Goal: Task Accomplishment & Management: Use online tool/utility

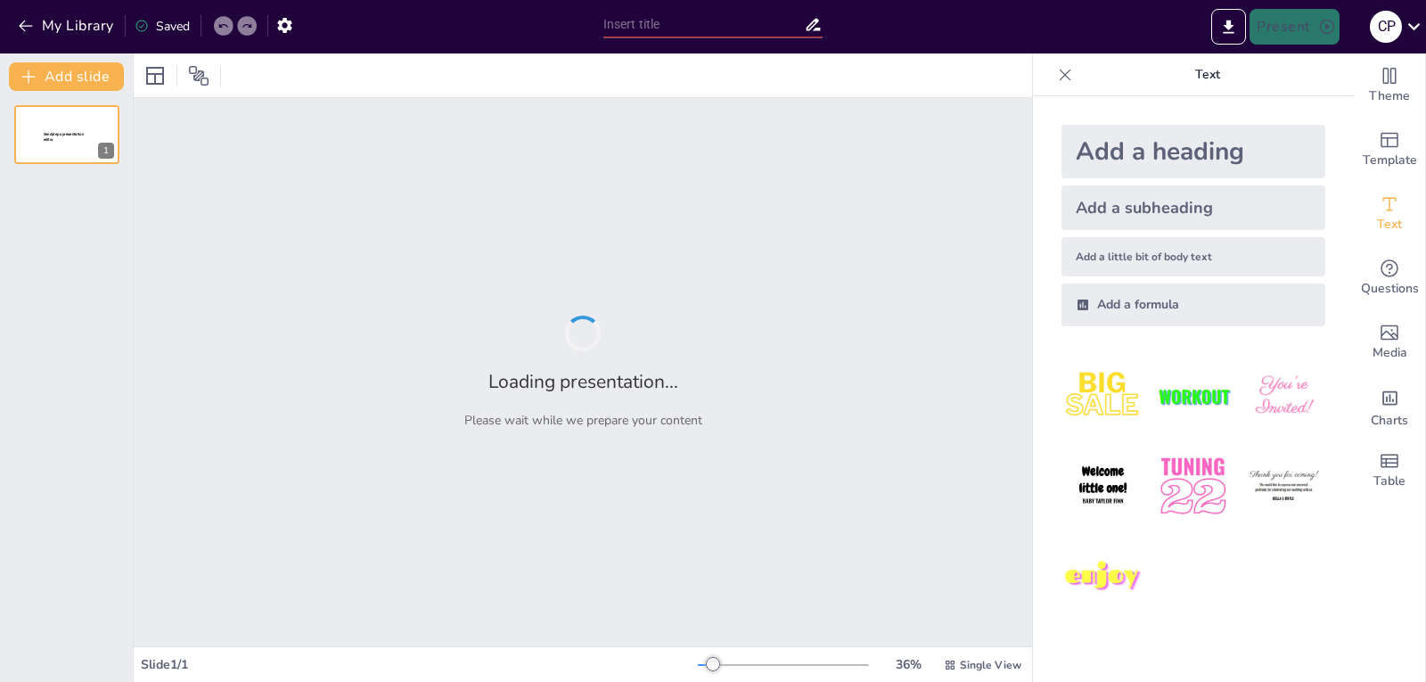
type input "Operation Focus"
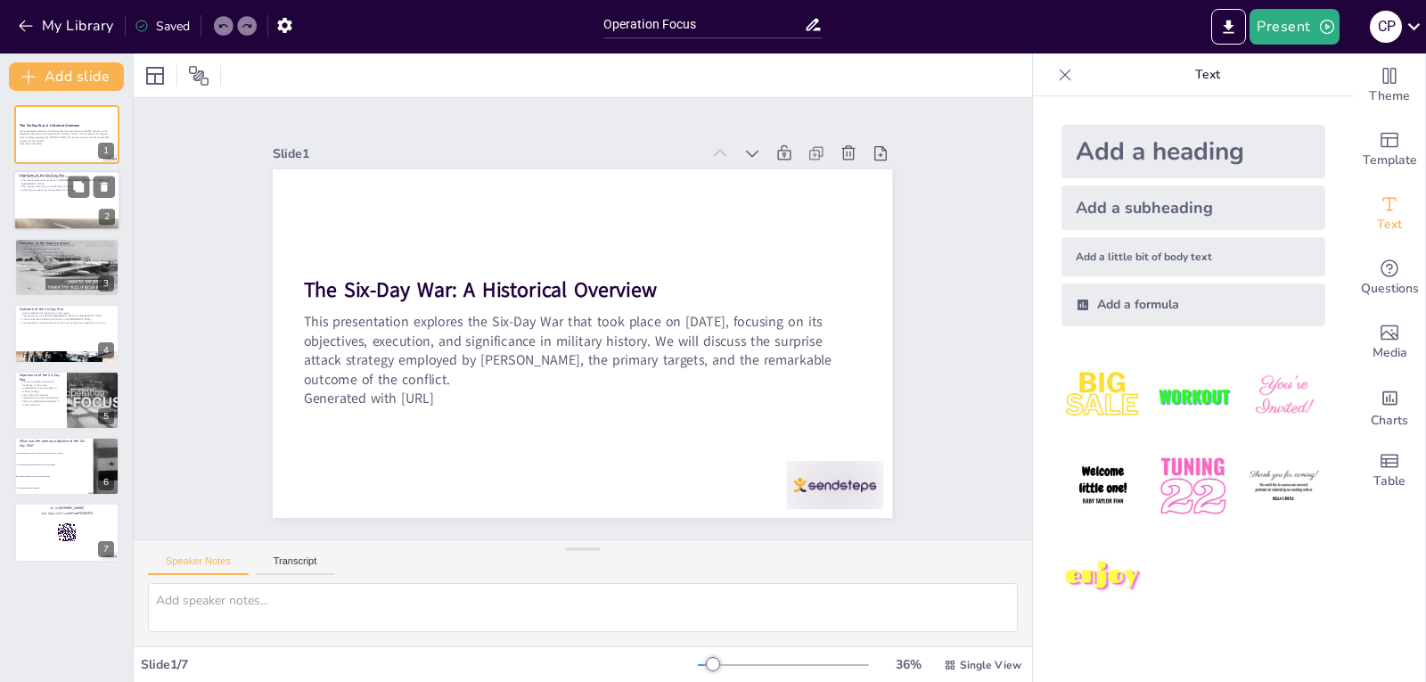
checkbox input "true"
click at [66, 189] on p "Achieving air superiority was essential for victory." at bounding box center [67, 191] width 96 height 4
type textarea "The primary objective of the Six-Day War was to neutralize the enemy air forces…"
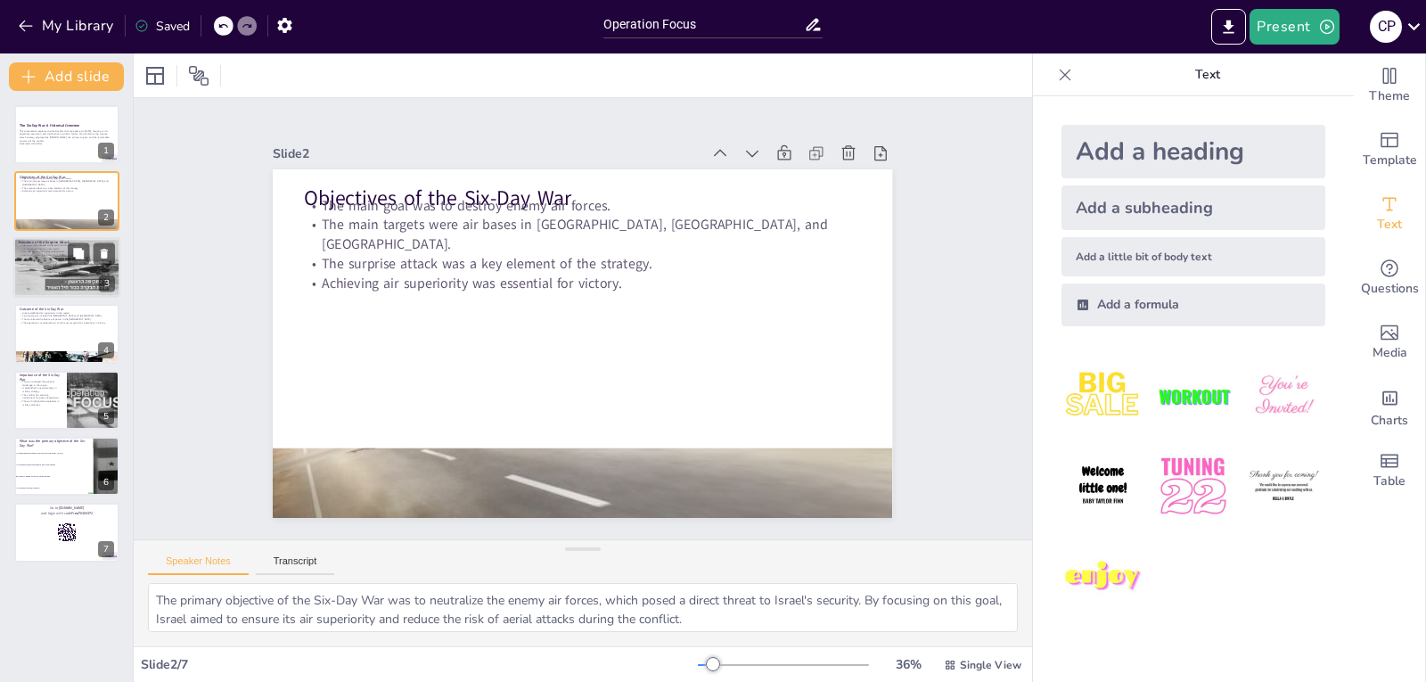
checkbox input "true"
click at [49, 266] on div at bounding box center [66, 267] width 107 height 61
type textarea "The timing of the surprise attack was critical to its success. By launching the…"
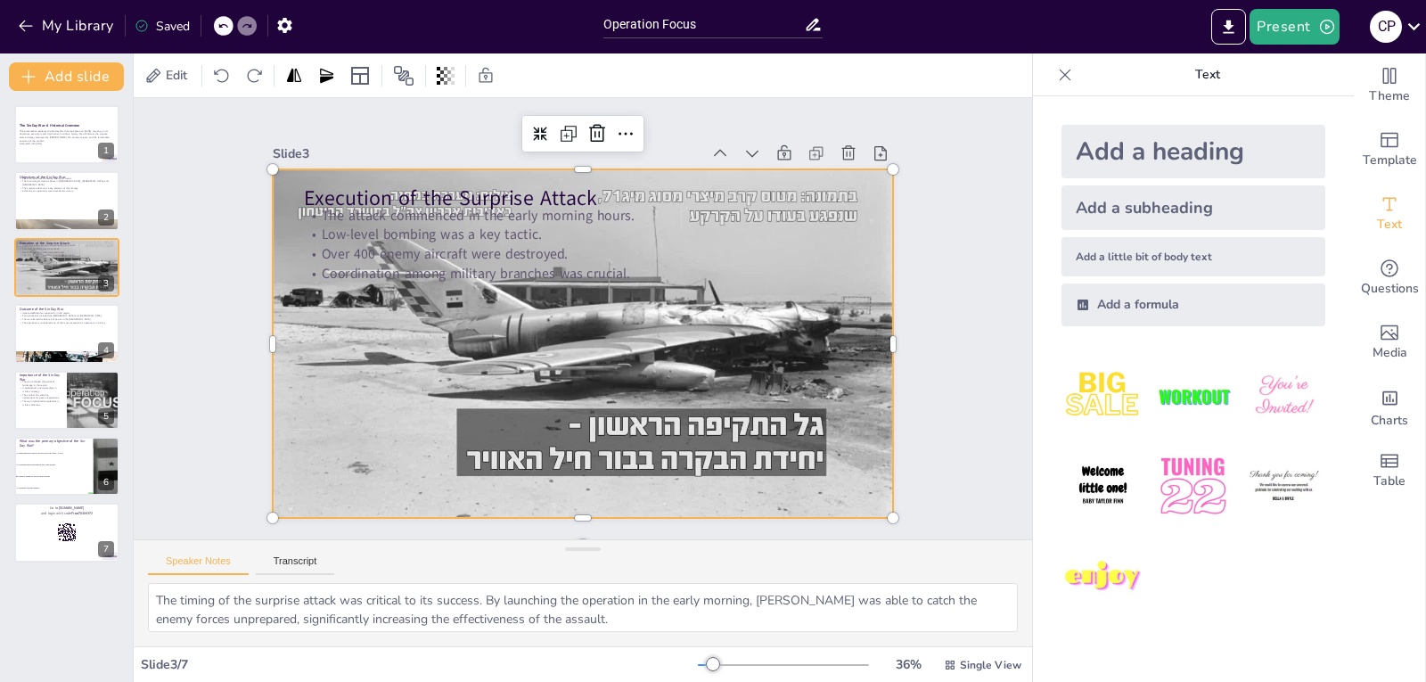
click at [617, 415] on div at bounding box center [560, 329] width 570 height 708
checkbox input "true"
click at [56, 312] on p "Israel established air superiority in the region." at bounding box center [67, 313] width 96 height 4
type textarea "Achieving air superiority was a critical outcome of the Six-Day War. This domin…"
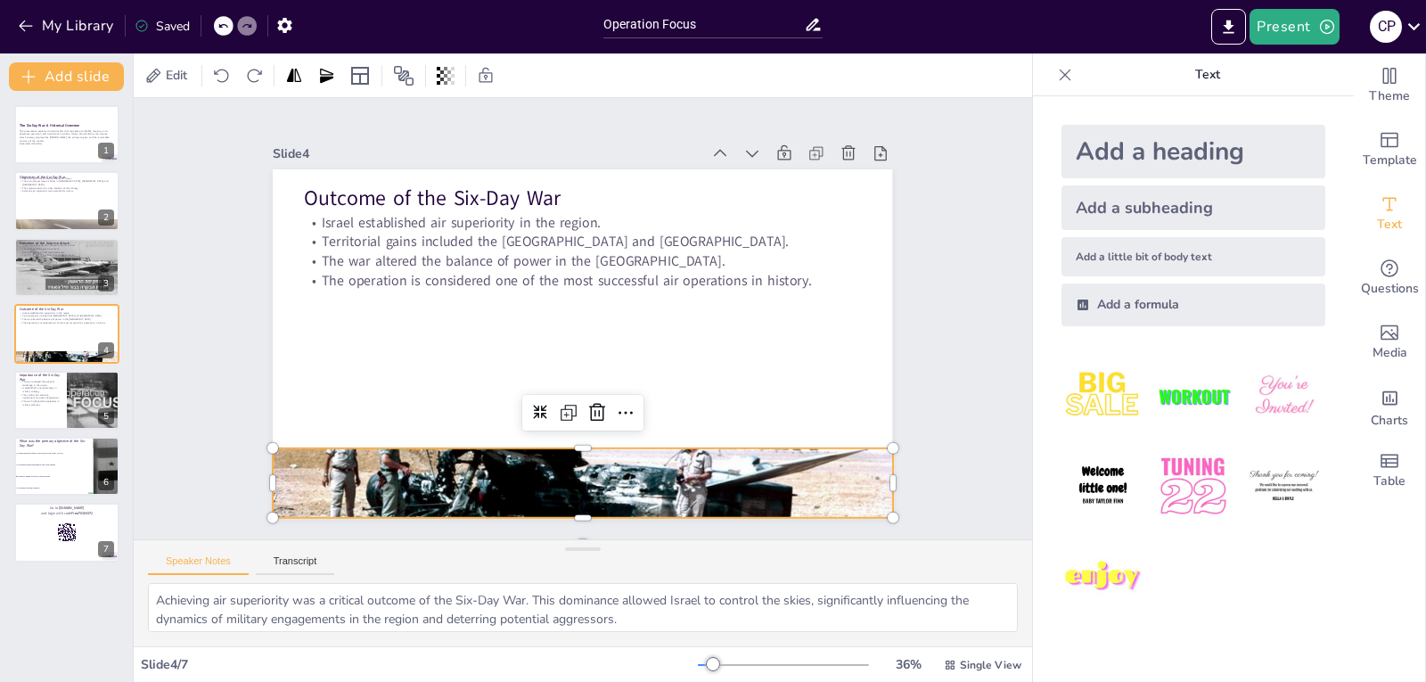
click at [513, 455] on div at bounding box center [473, 440] width 733 height 717
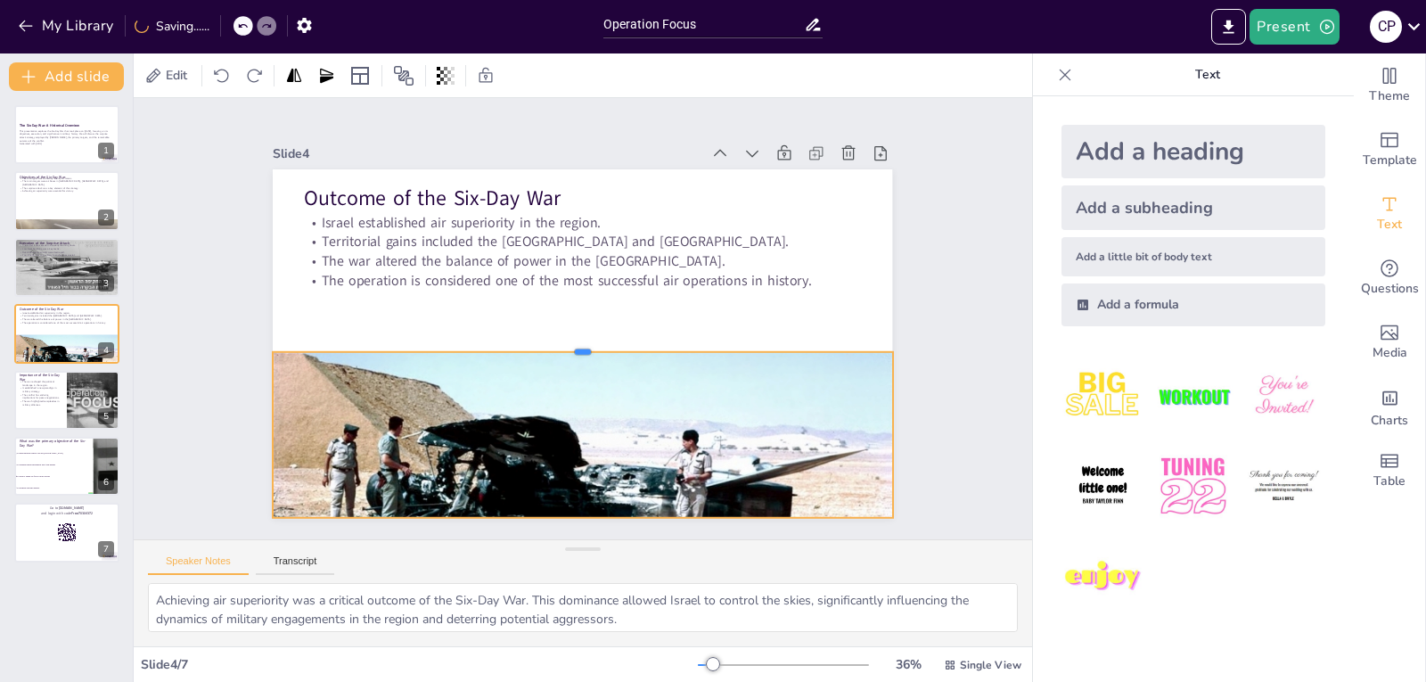
drag, startPoint x: 567, startPoint y: 439, endPoint x: 554, endPoint y: 335, distance: 104.1
click at [554, 335] on div at bounding box center [608, 324] width 143 height 609
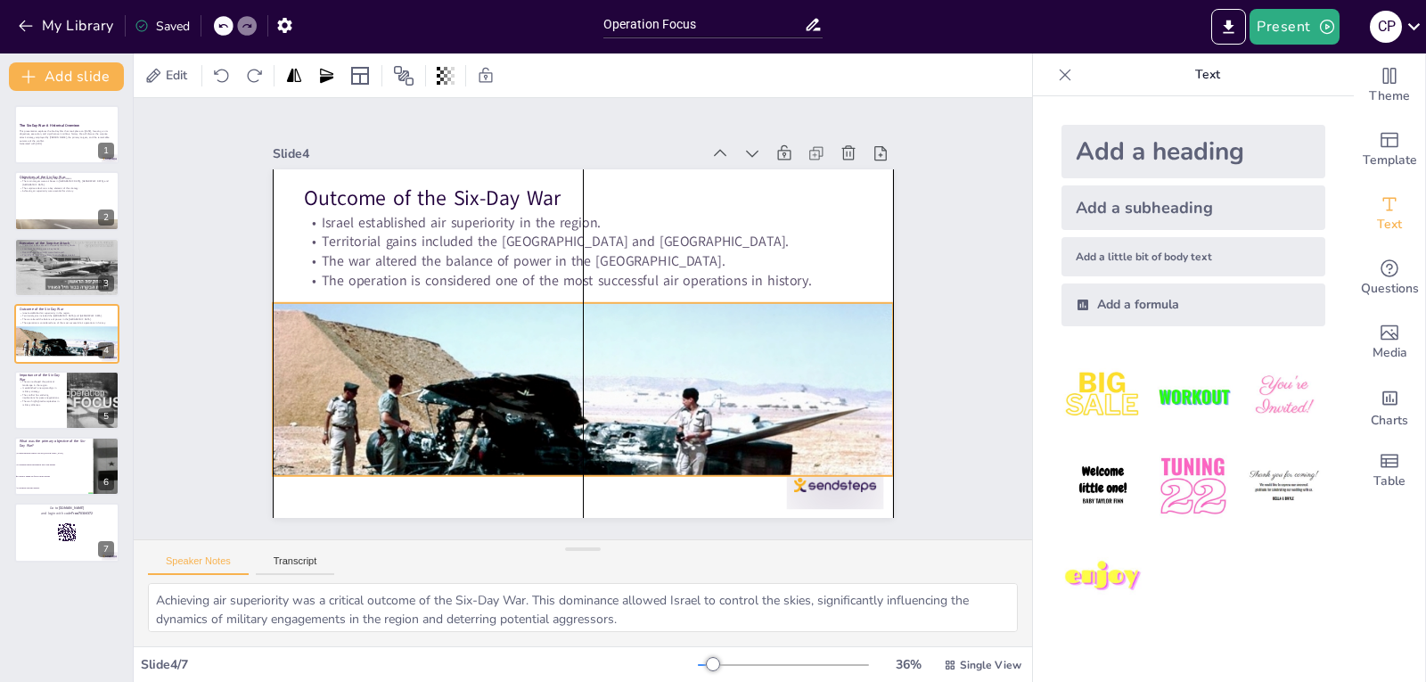
drag, startPoint x: 572, startPoint y: 382, endPoint x: 578, endPoint y: 340, distance: 42.2
click at [578, 340] on div at bounding box center [570, 441] width 659 height 470
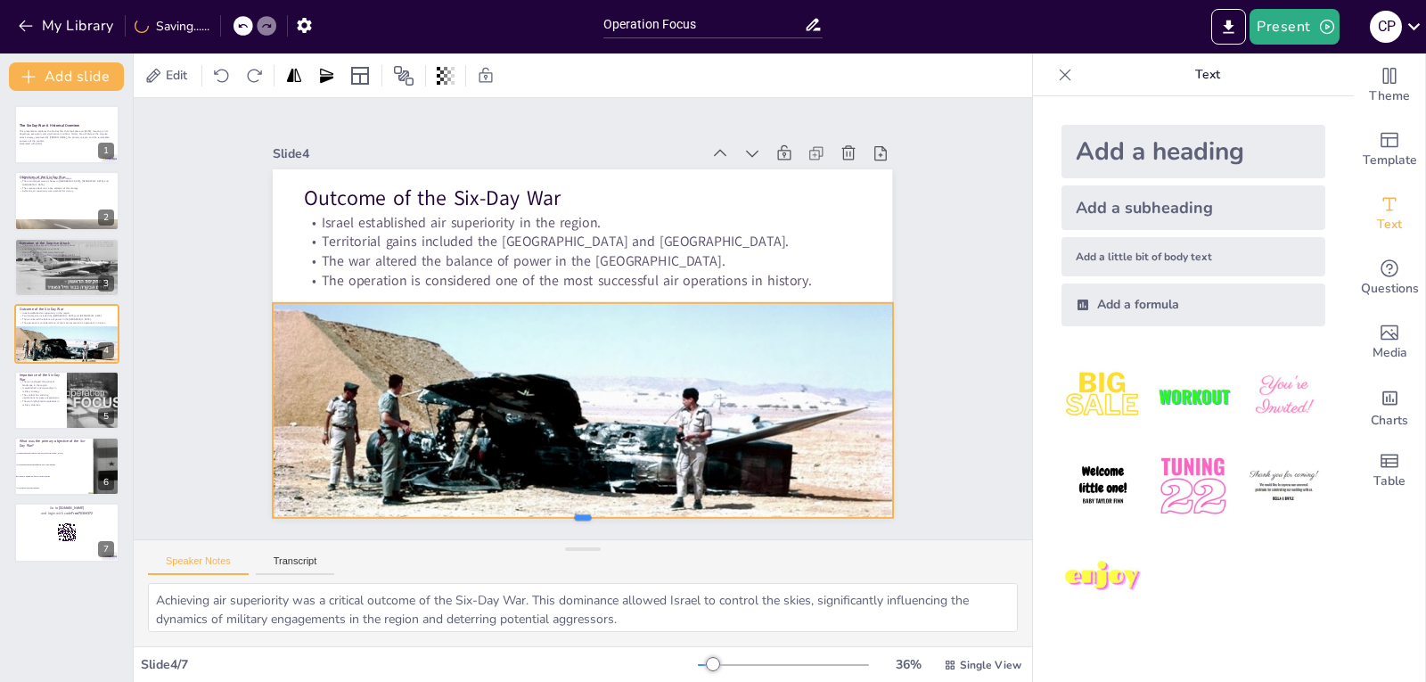
drag, startPoint x: 571, startPoint y: 469, endPoint x: 561, endPoint y: 511, distance: 43.2
click at [561, 300] on div at bounding box center [480, 140] width 544 height 322
click at [849, 392] on div "Slide 1 The Six-Day War: A Historical Overview This presentation explores the S…" at bounding box center [582, 317] width 532 height 939
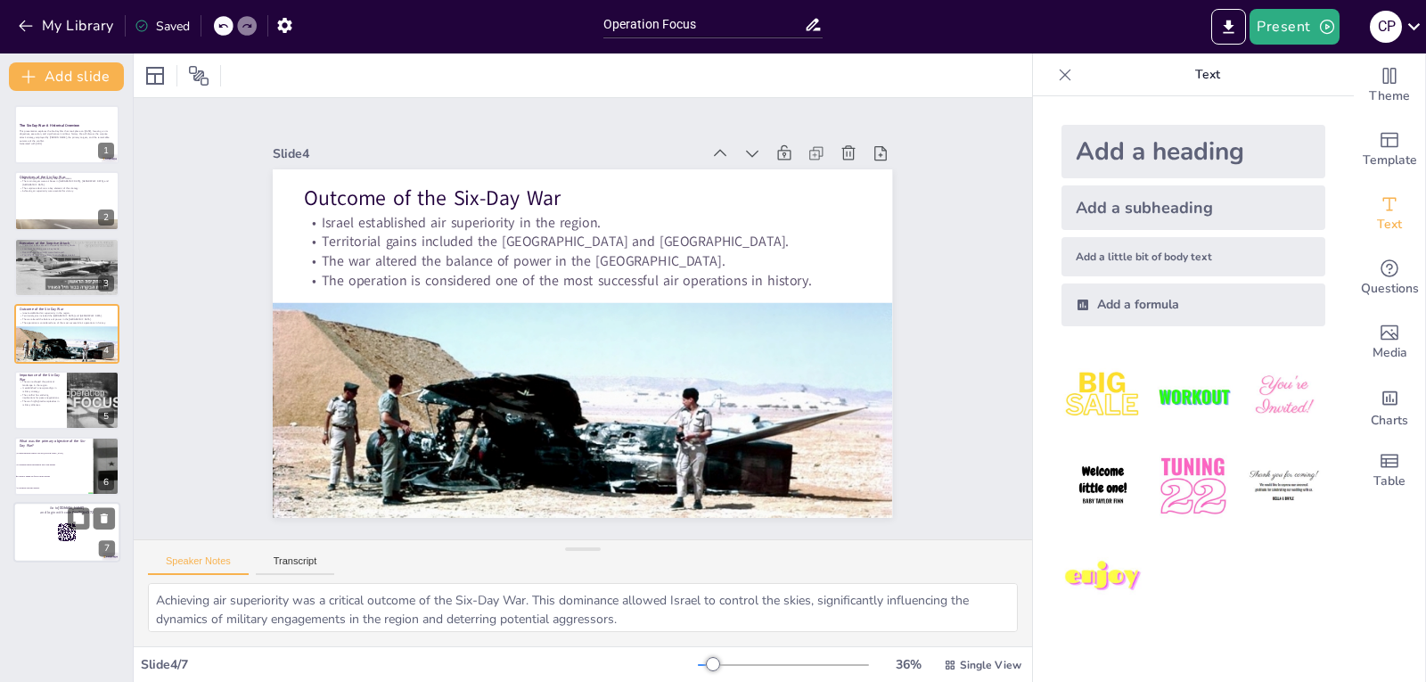
checkbox input "true"
click at [55, 540] on div at bounding box center [66, 533] width 107 height 61
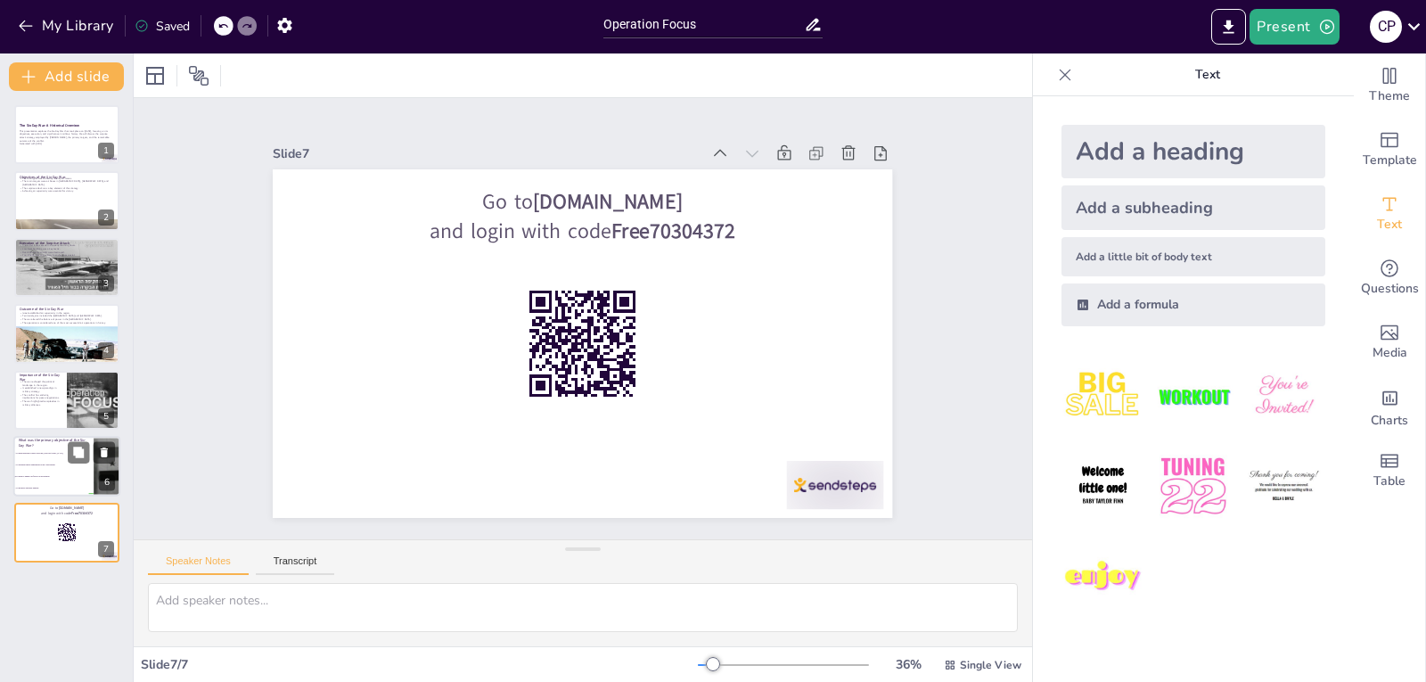
checkbox input "true"
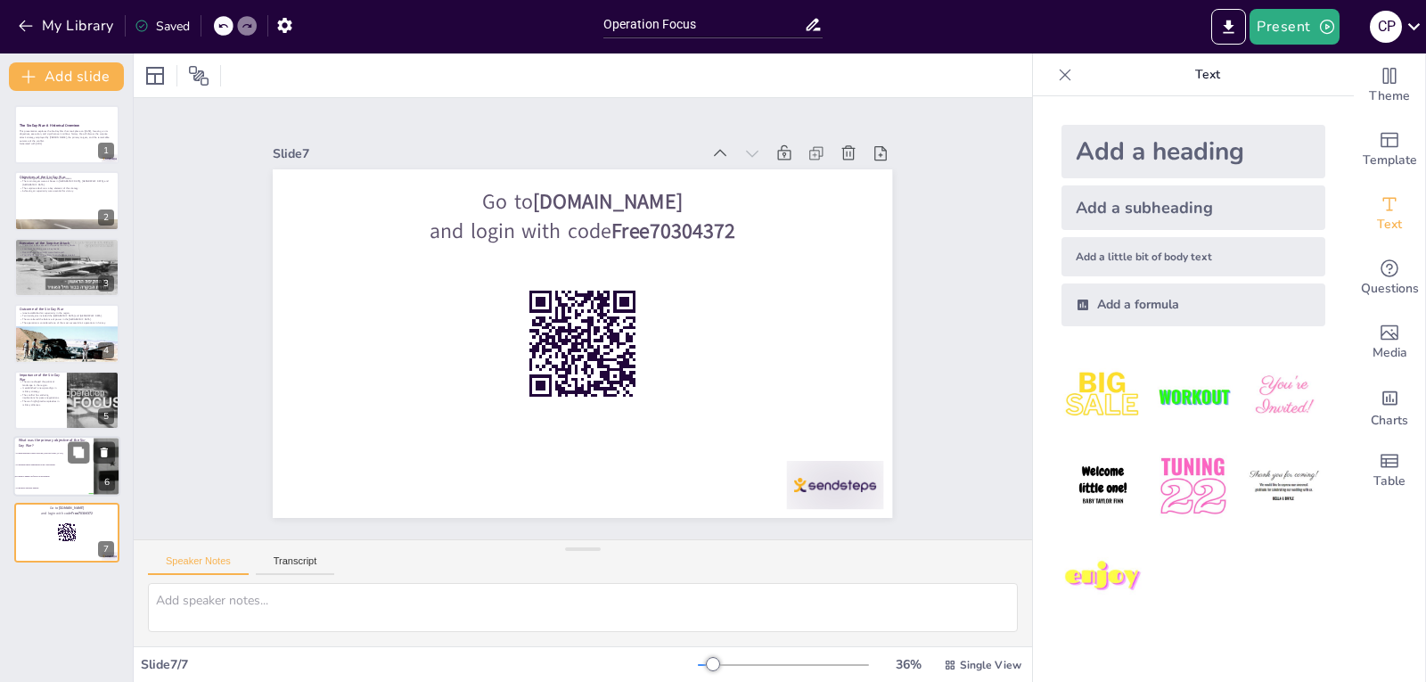
checkbox input "true"
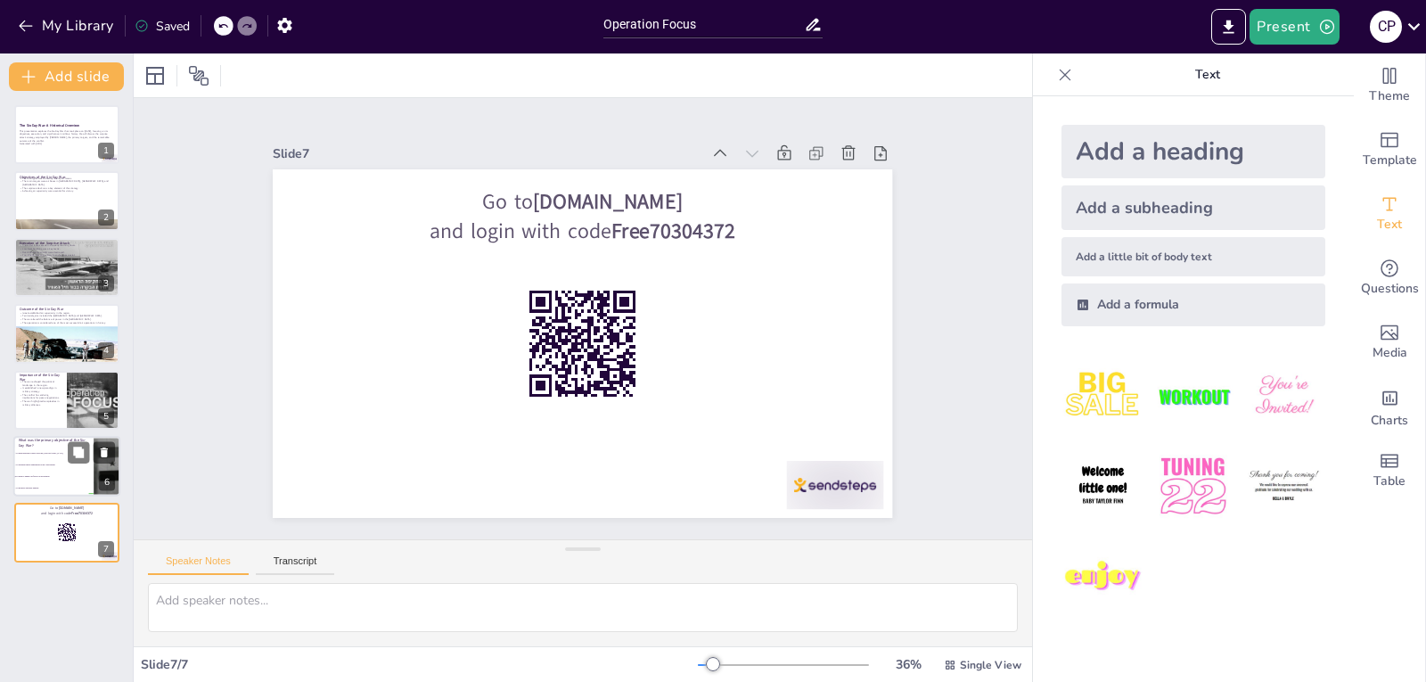
checkbox input "true"
click at [43, 469] on li "To establish peace negotiations with Arab nations" at bounding box center [53, 465] width 80 height 12
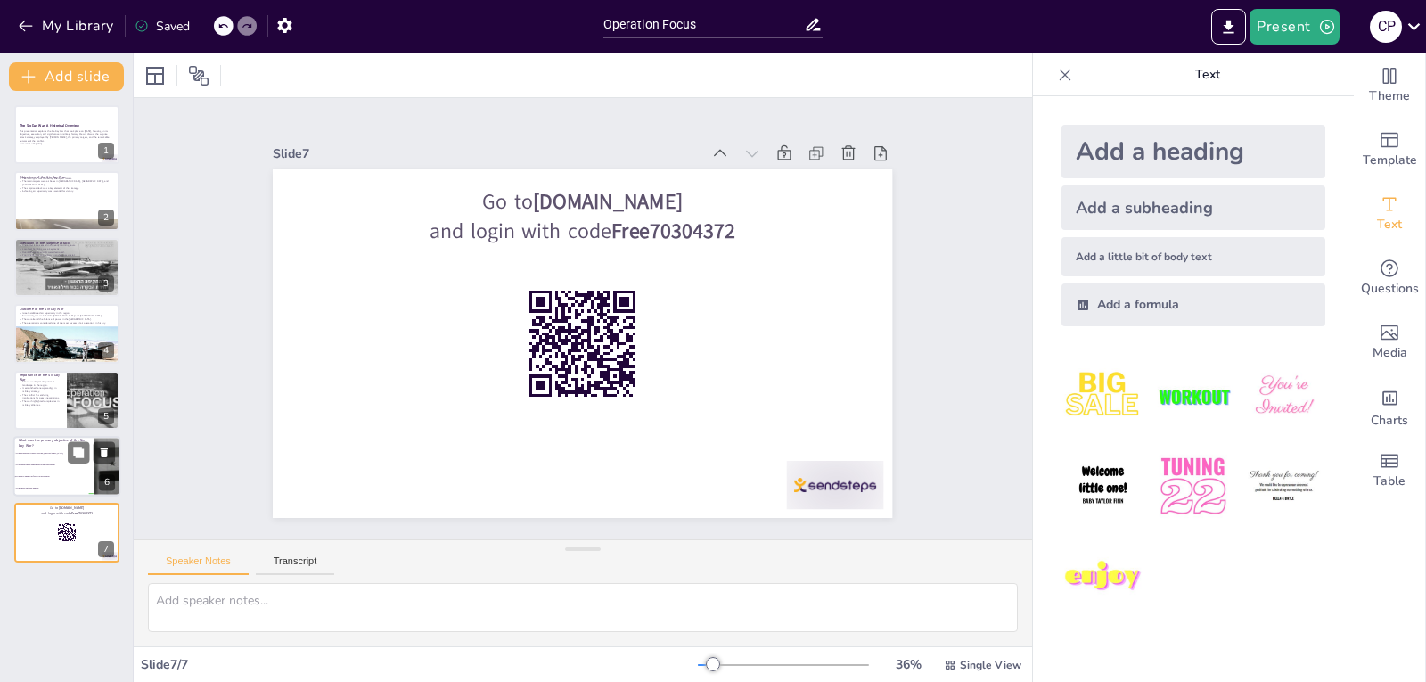
type textarea "The correct answer is "To destroy enemy air forces on the ground," as discussed…"
checkbox input "true"
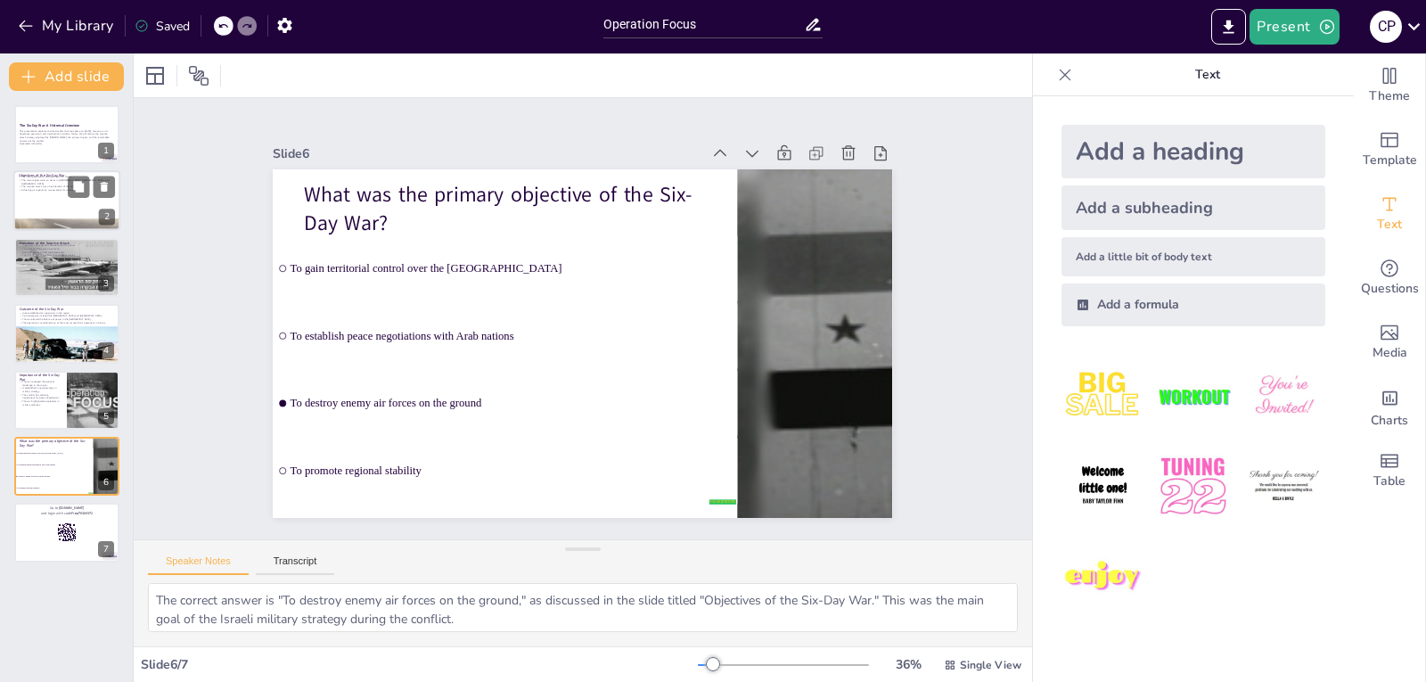
checkbox input "true"
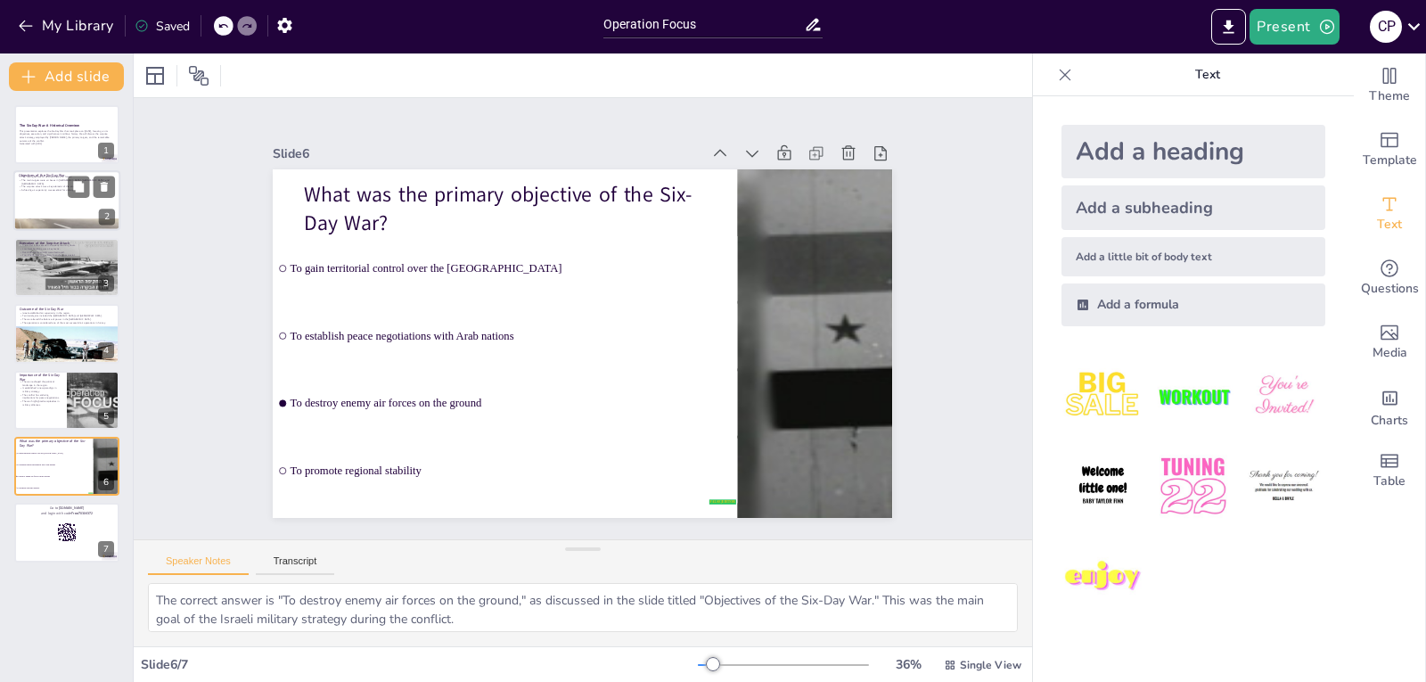
checkbox input "true"
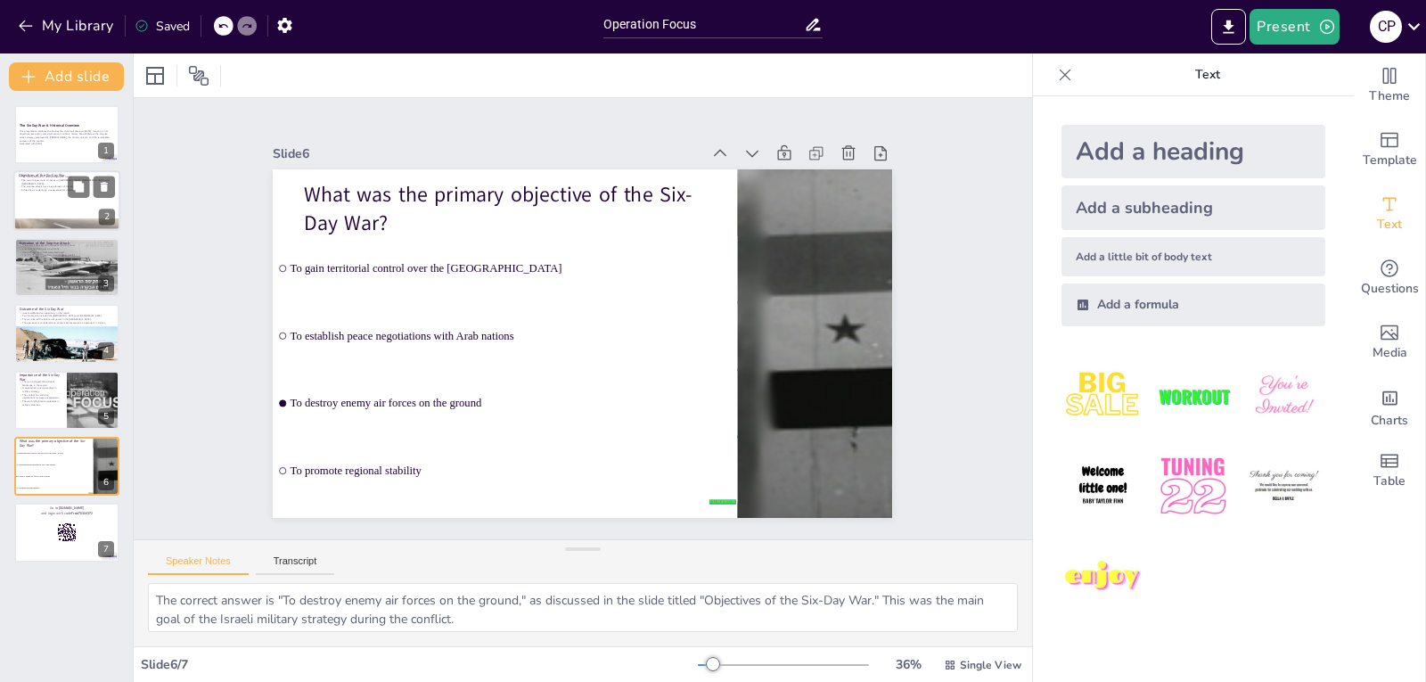
checkbox input "true"
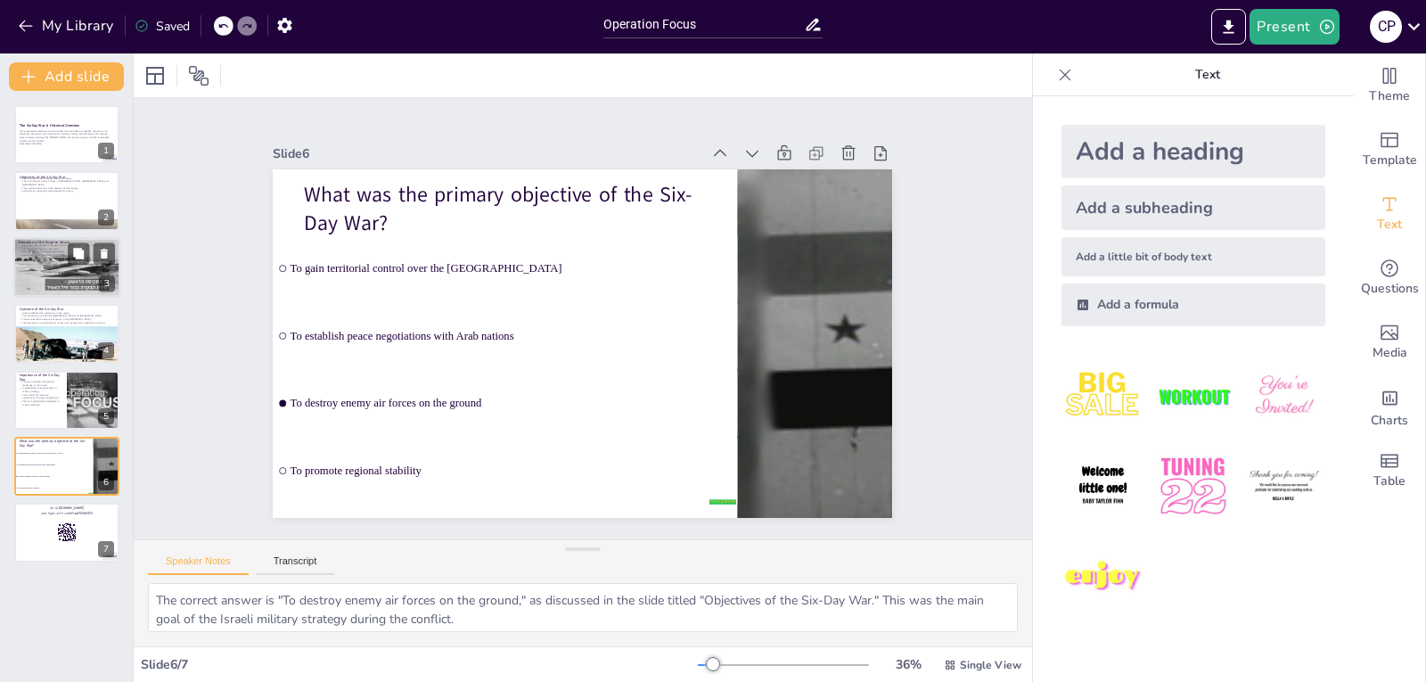
checkbox input "true"
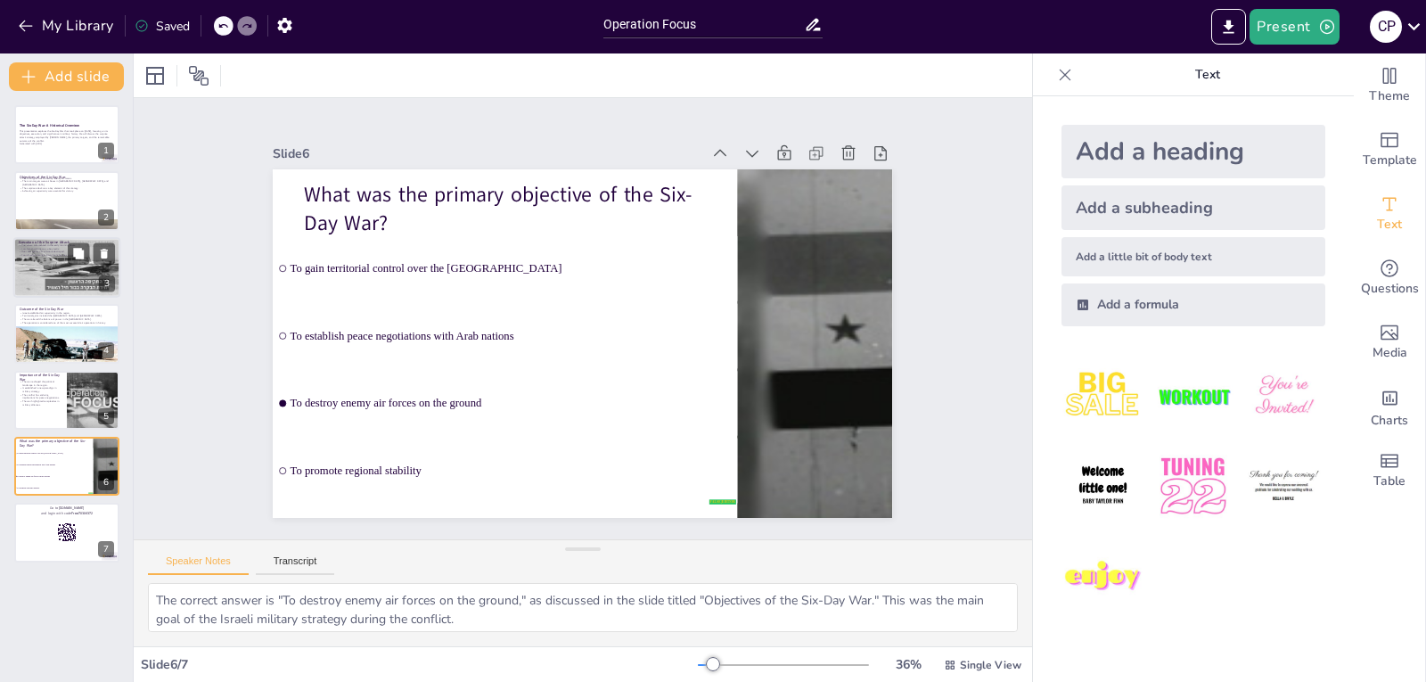
checkbox input "true"
click at [42, 253] on p "Coordination among military branches was crucial." at bounding box center [67, 255] width 96 height 4
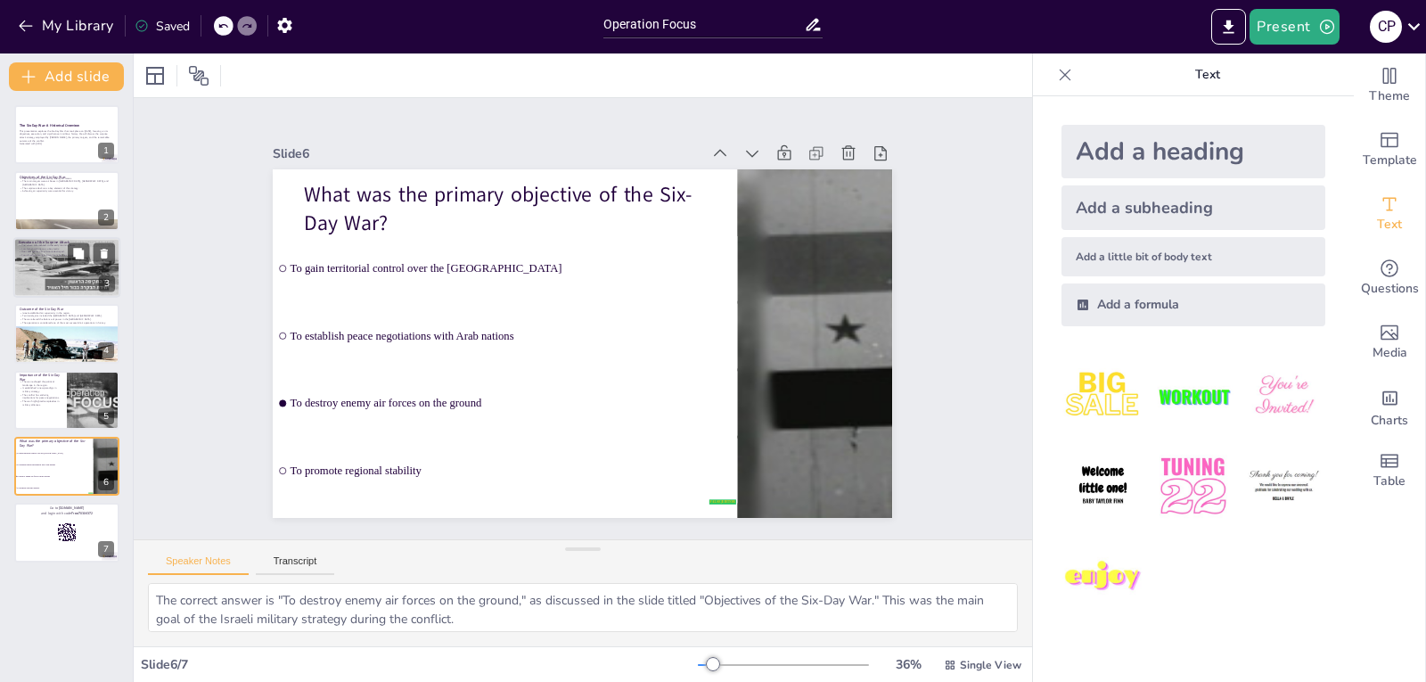
type textarea "The timing of the surprise attack was critical to its success. By launching the…"
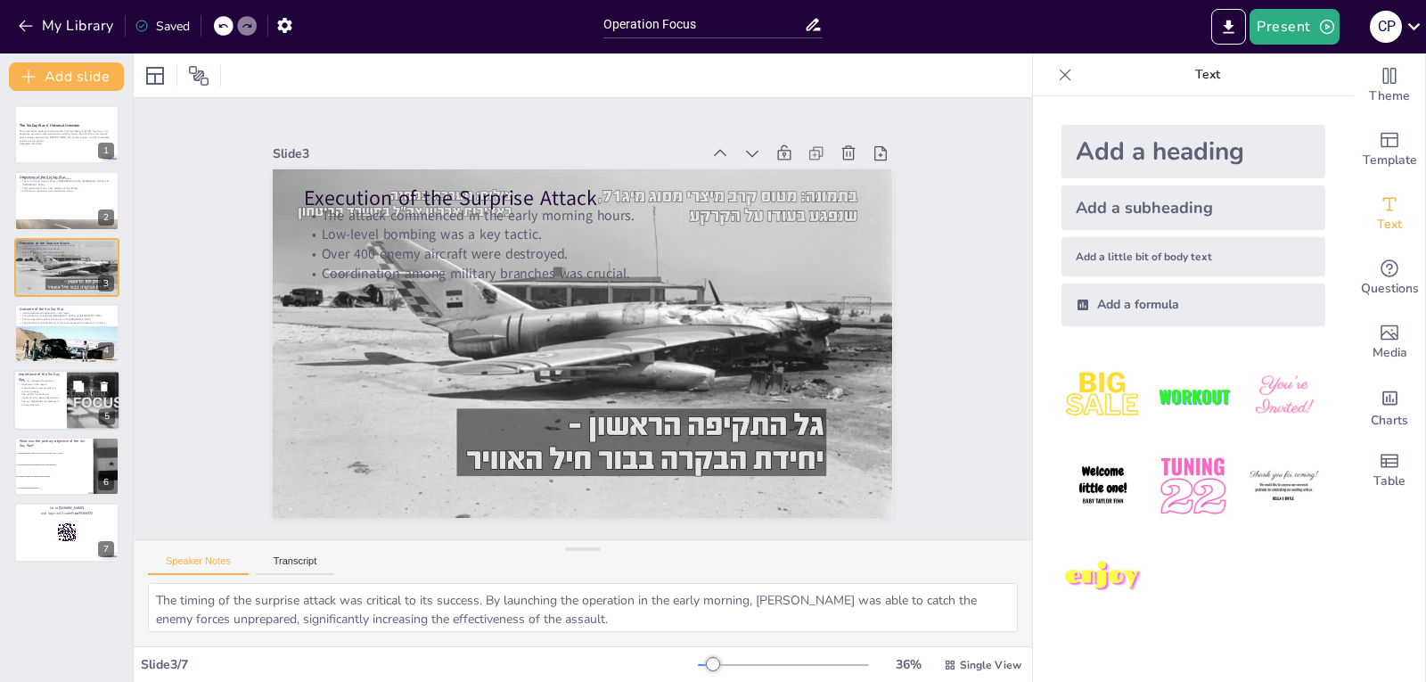
checkbox input "true"
click at [45, 400] on p "The war highlighted complexities in military alliances." at bounding box center [40, 402] width 43 height 6
type textarea "The Six-Day War significantly reshaped the political landscape in [GEOGRAPHIC_D…"
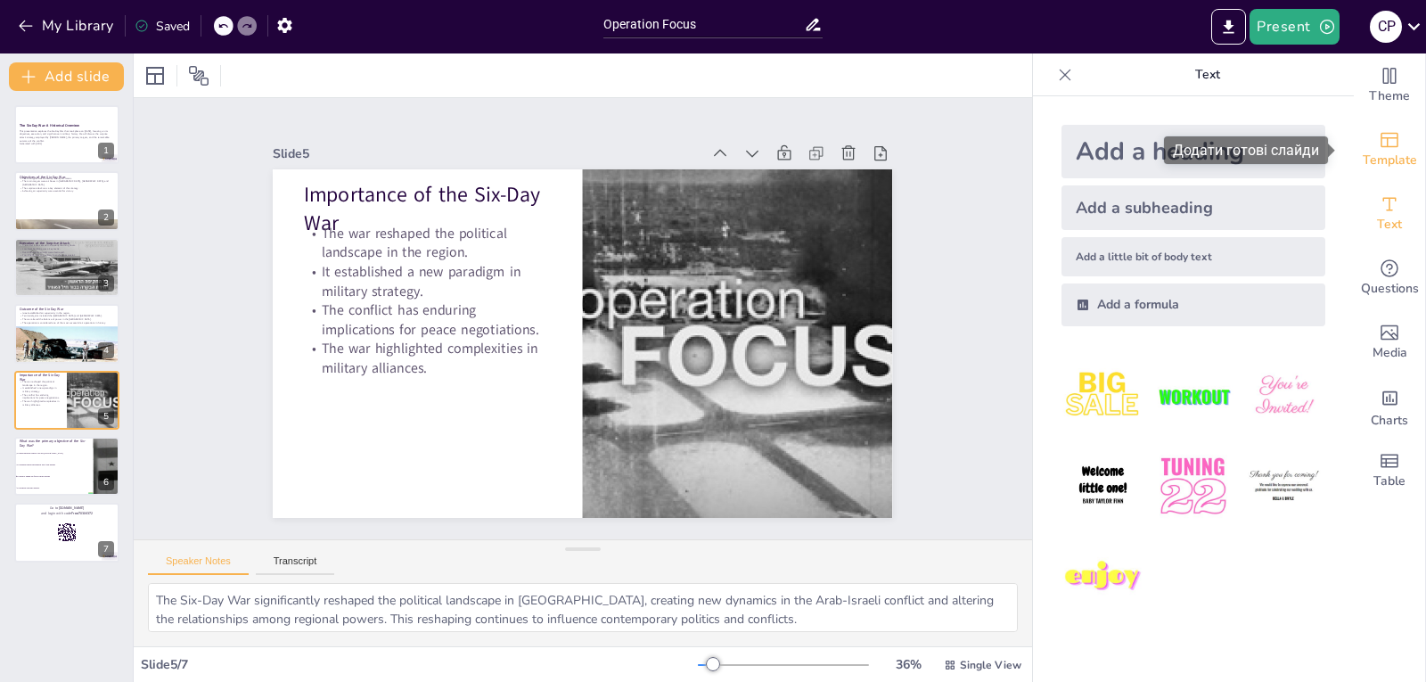
click at [1382, 137] on icon "Add ready made slides" at bounding box center [1390, 140] width 18 height 15
checkbox input "true"
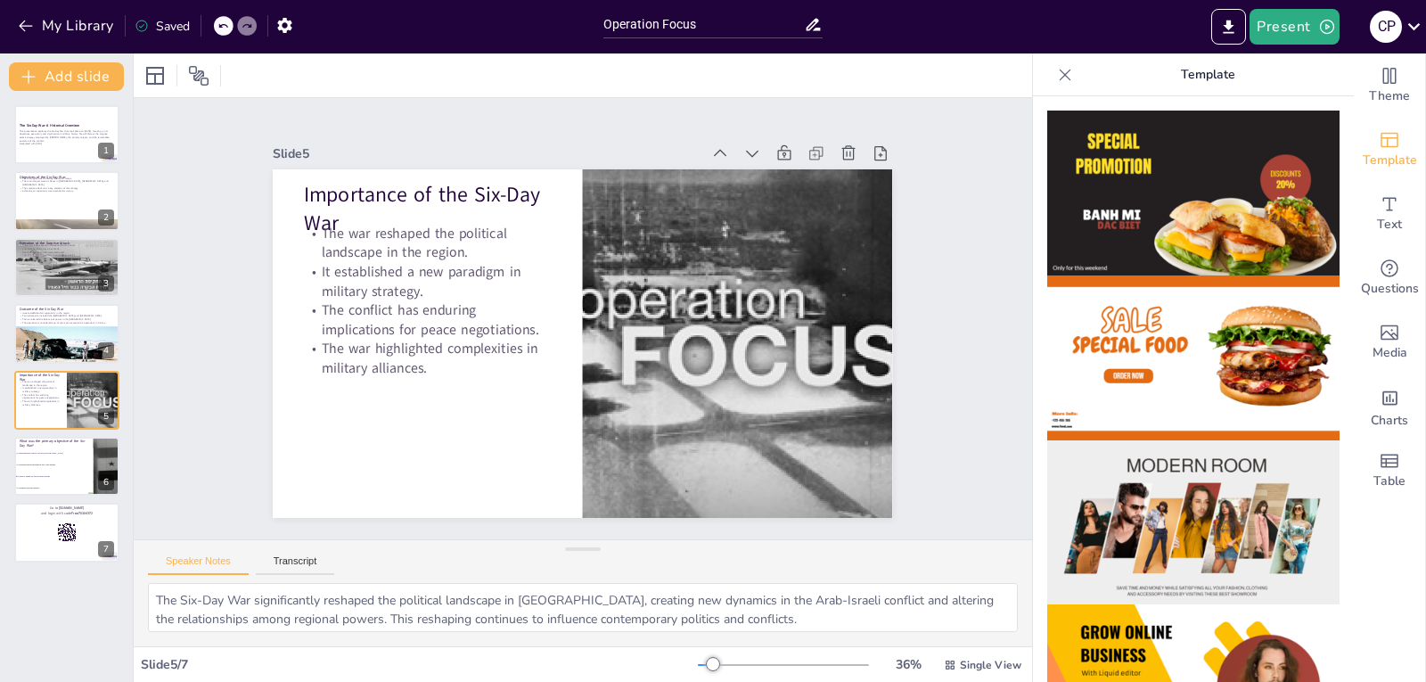
click at [1170, 536] on img at bounding box center [1193, 522] width 292 height 165
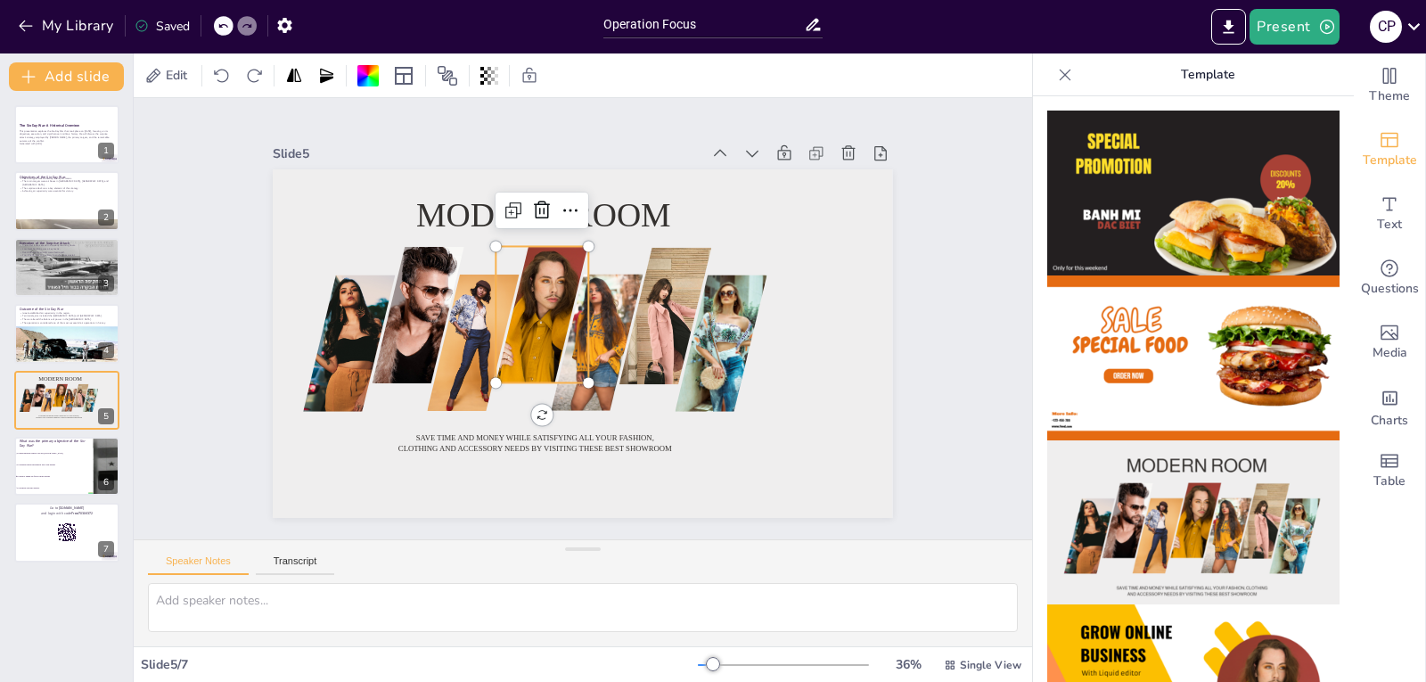
click at [542, 332] on div at bounding box center [617, 305] width 151 height 175
checkbox input "true"
